Goal: Navigation & Orientation: Find specific page/section

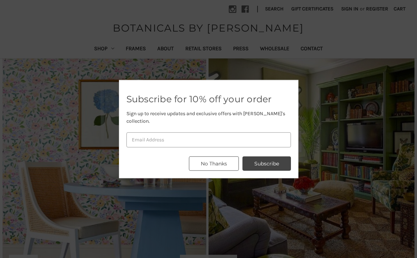
click at [213, 159] on button "No Thanks" at bounding box center [214, 164] width 50 height 14
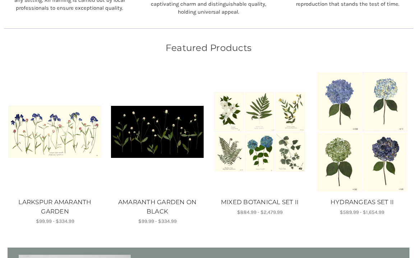
scroll to position [400, 0]
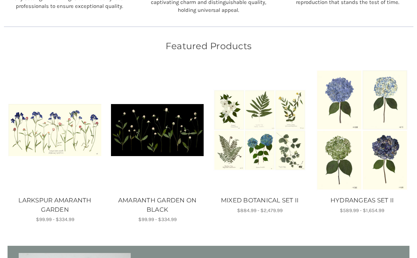
click at [147, 143] on img "AMARANTH GARDEN ON BLACK, Price range from $99.99 to $334.99\a\a" at bounding box center [157, 130] width 93 height 52
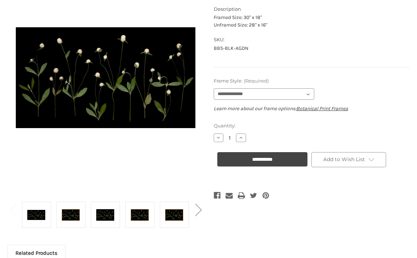
scroll to position [117, 0]
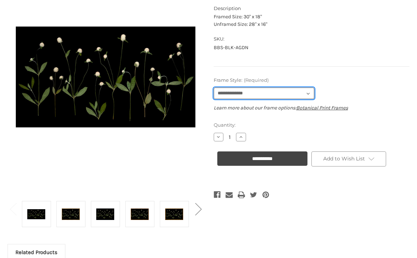
select select "****"
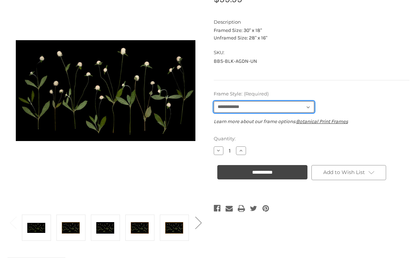
scroll to position [106, 0]
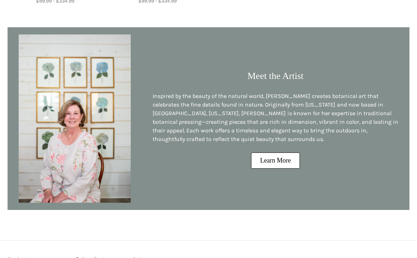
scroll to position [619, 0]
click at [283, 157] on link "Learn More" at bounding box center [275, 160] width 48 height 16
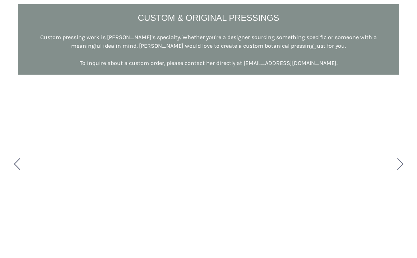
scroll to position [381, 0]
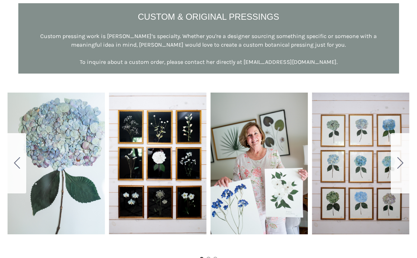
click at [401, 164] on icon "Go to slide 2" at bounding box center [400, 162] width 6 height 11
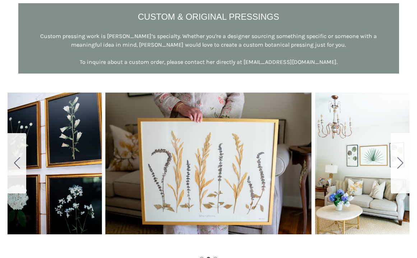
click at [401, 164] on icon "Go to slide 3" at bounding box center [400, 162] width 6 height 11
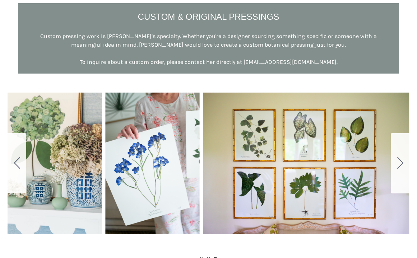
click at [401, 164] on icon "Go to slide 1" at bounding box center [400, 162] width 6 height 11
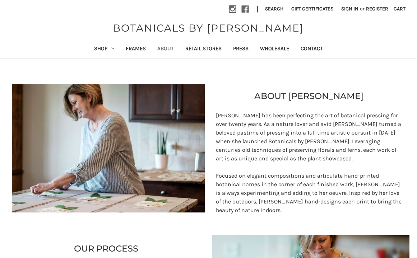
scroll to position [0, 0]
click at [209, 47] on link "Retail Stores" at bounding box center [204, 50] width 48 height 18
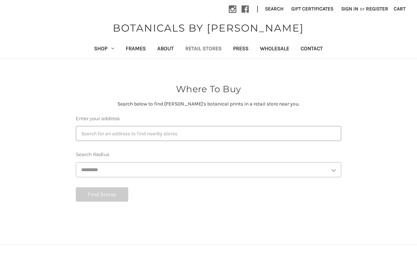
select select "***"
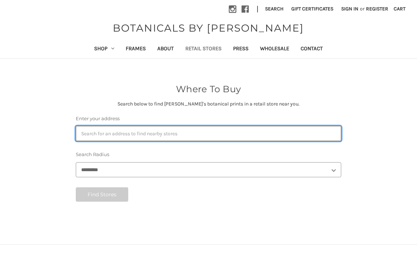
click at [89, 135] on input "Enter your address" at bounding box center [208, 133] width 265 height 15
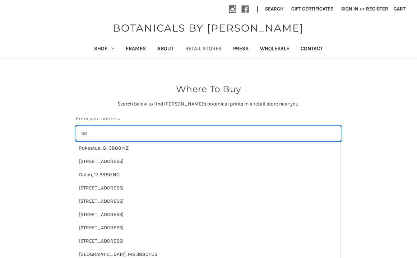
type input "3"
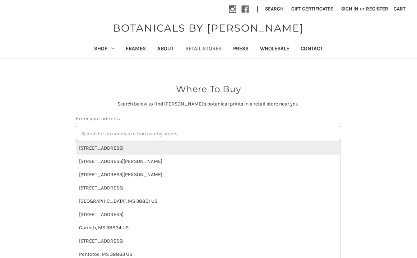
click at [100, 148] on li "[STREET_ADDRESS]" at bounding box center [208, 147] width 264 height 13
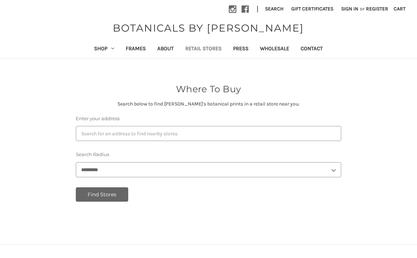
click at [116, 197] on button "Find Stores" at bounding box center [102, 194] width 52 height 14
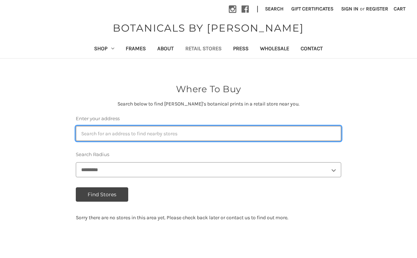
click at [184, 131] on input "Enter your address" at bounding box center [208, 133] width 265 height 15
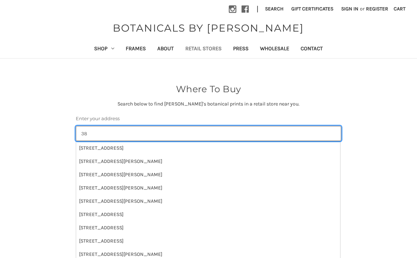
type input "3"
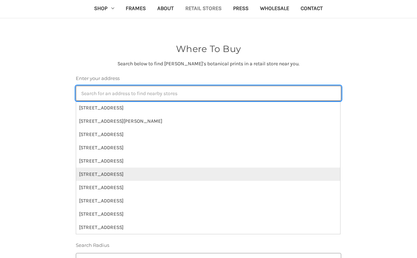
scroll to position [39, 0]
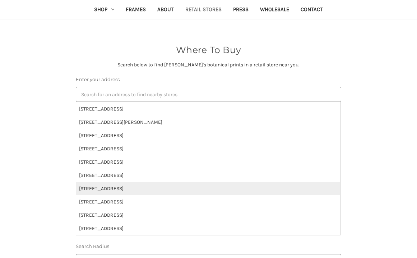
click at [115, 189] on li "[STREET_ADDRESS]" at bounding box center [208, 188] width 264 height 13
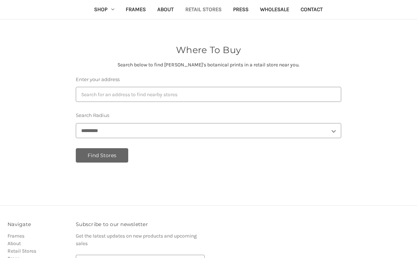
click at [103, 152] on button "Find Stores" at bounding box center [102, 155] width 52 height 14
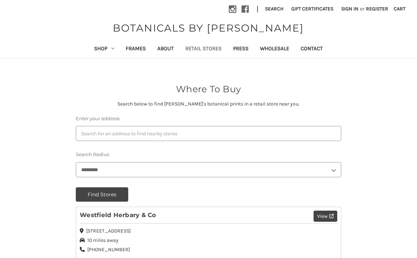
scroll to position [0, 0]
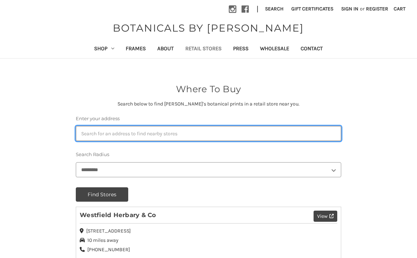
click at [171, 132] on input "Enter your address" at bounding box center [208, 133] width 265 height 15
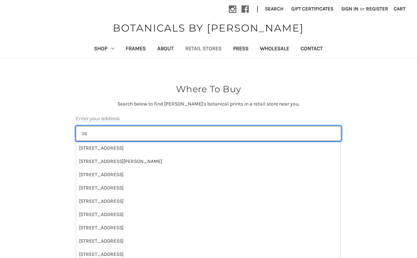
type input "3"
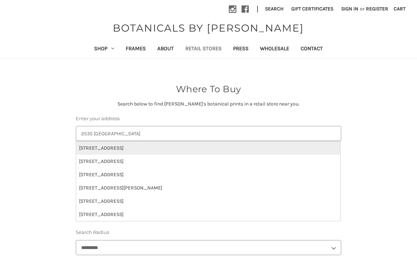
click at [128, 149] on li "[STREET_ADDRESS]" at bounding box center [208, 147] width 264 height 13
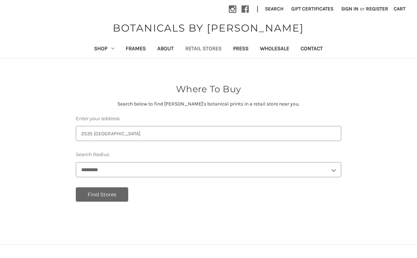
click at [98, 196] on button "Find Stores" at bounding box center [102, 194] width 52 height 14
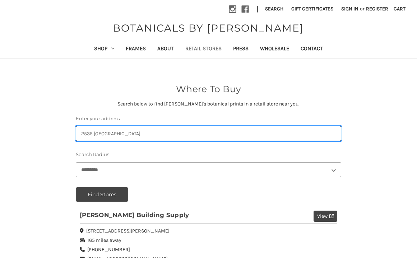
click at [194, 131] on input "2535 [GEOGRAPHIC_DATA]" at bounding box center [208, 133] width 265 height 15
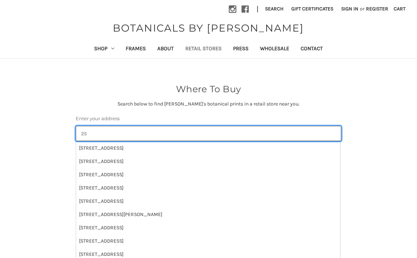
type input "2"
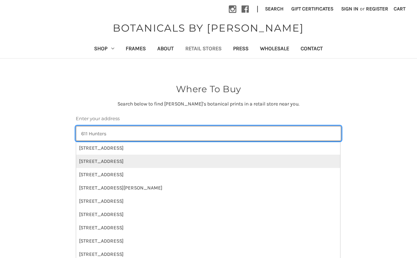
type input "611 Hunters"
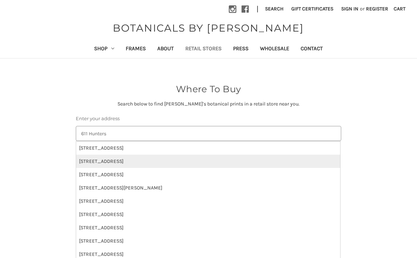
click at [120, 164] on li "[STREET_ADDRESS]" at bounding box center [208, 161] width 264 height 13
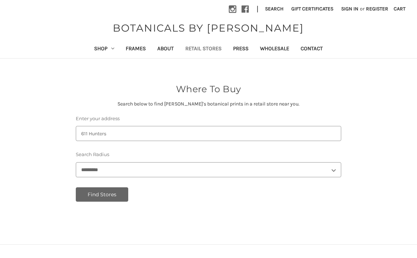
click at [103, 194] on button "Find Stores" at bounding box center [102, 194] width 52 height 14
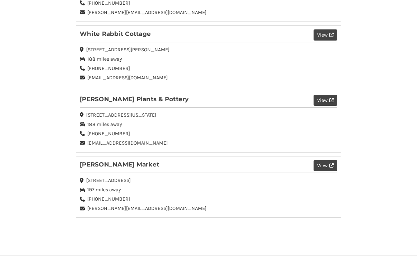
scroll to position [809, 0]
